Goal: Information Seeking & Learning: Learn about a topic

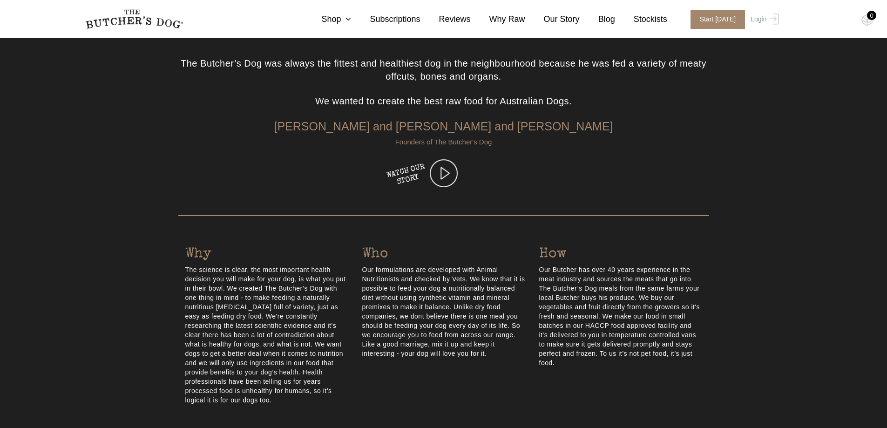
scroll to position [268, 0]
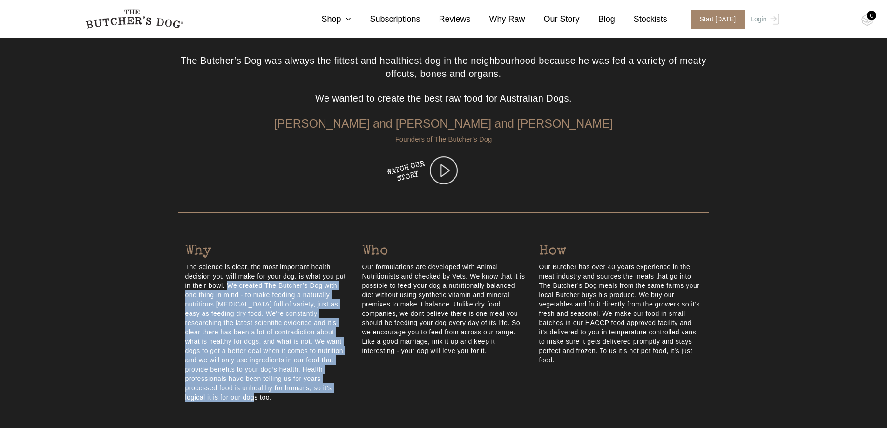
drag, startPoint x: 230, startPoint y: 286, endPoint x: 323, endPoint y: 386, distance: 137.0
click at [323, 386] on p "The science is clear, the most important health decision you will make for your…" at bounding box center [266, 332] width 163 height 140
copy p "We created The Butcher’s Dog with one thing in mind - to make feeding a natural…"
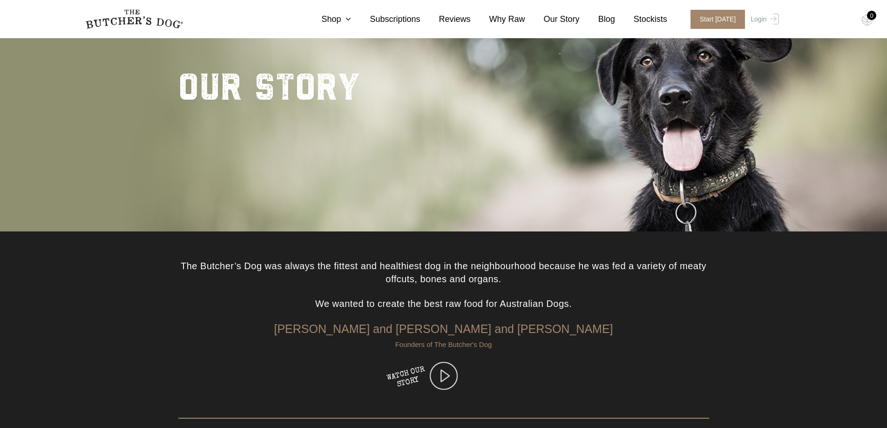
scroll to position [0, 0]
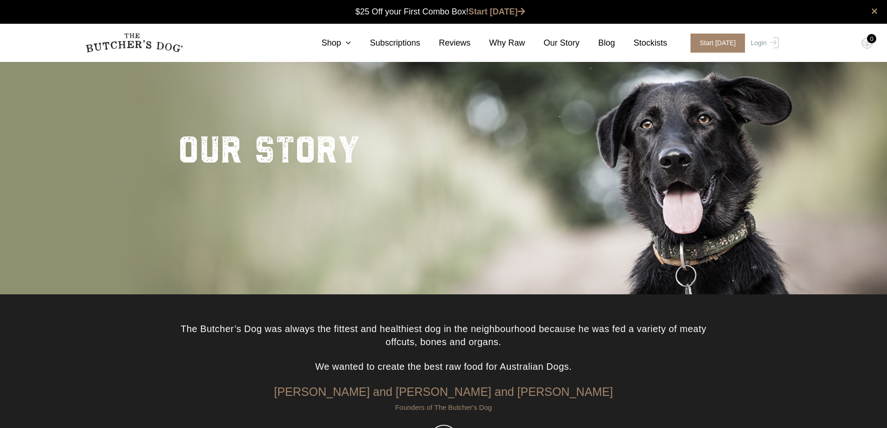
click at [129, 40] on img at bounding box center [134, 43] width 98 height 20
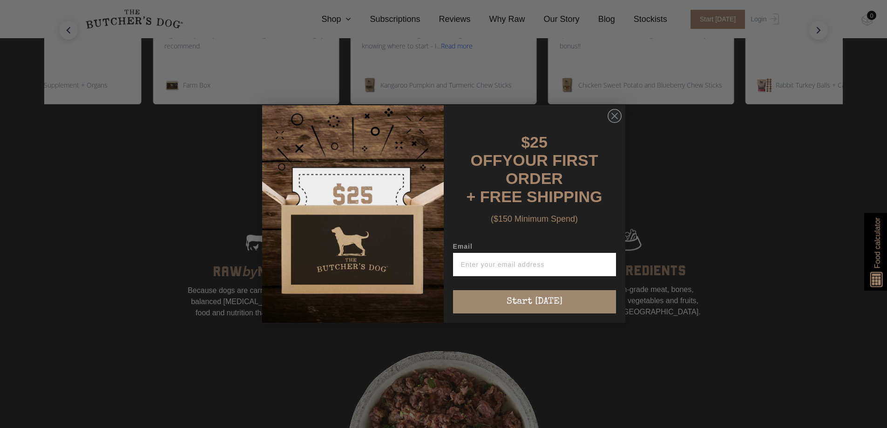
scroll to position [746, 0]
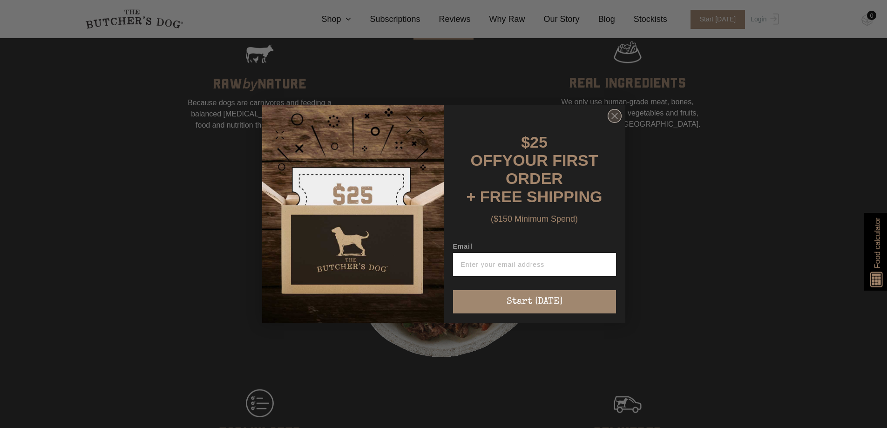
click at [613, 113] on circle "Close dialog" at bounding box center [613, 115] width 13 height 13
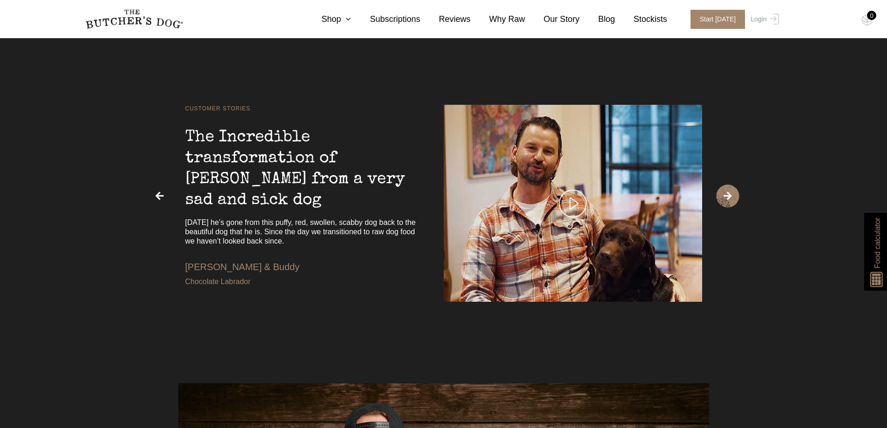
scroll to position [2142, 0]
